Goal: Navigation & Orientation: Find specific page/section

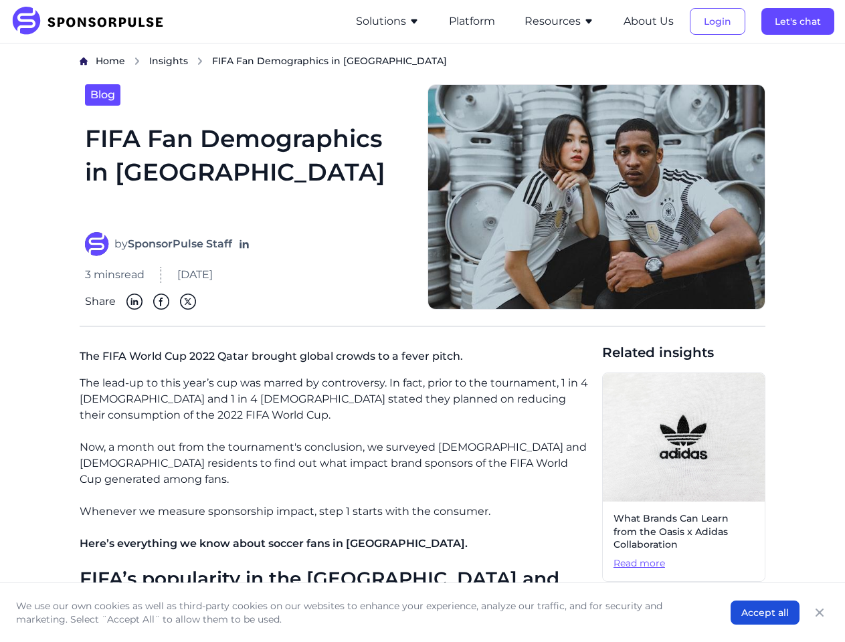
click at [390, 21] on button "Solutions" at bounding box center [388, 21] width 64 height 16
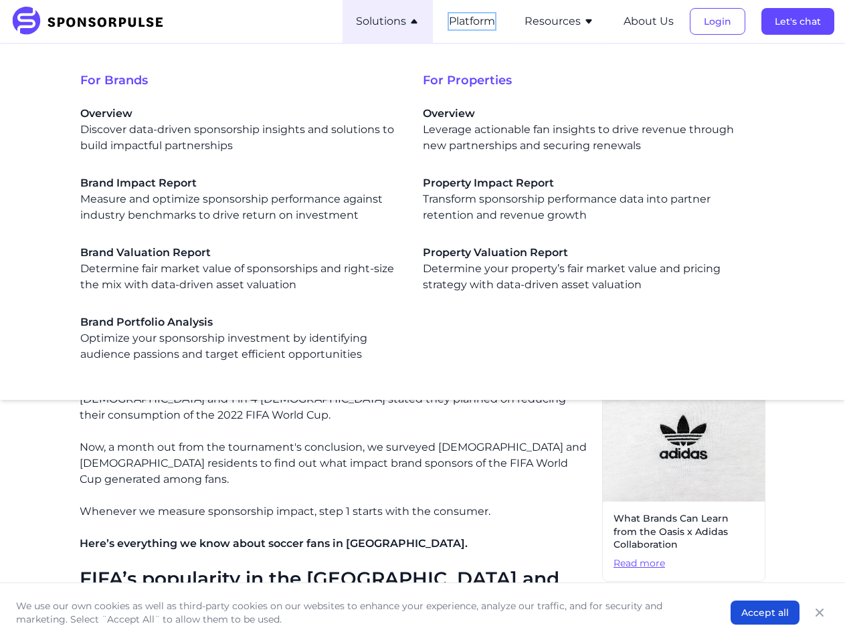
click at [474, 21] on button "Platform" at bounding box center [472, 21] width 46 height 16
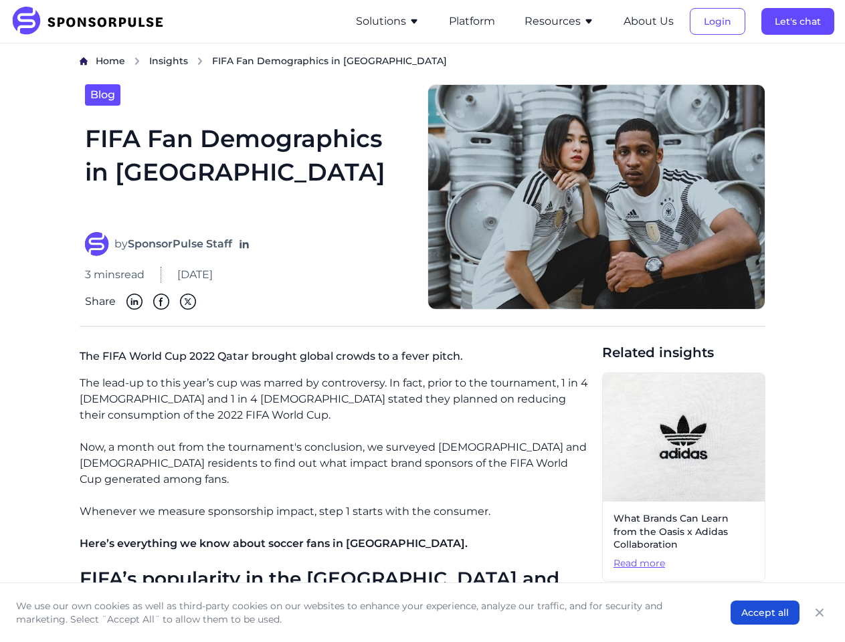
click at [561, 21] on button "Resources" at bounding box center [559, 21] width 70 height 16
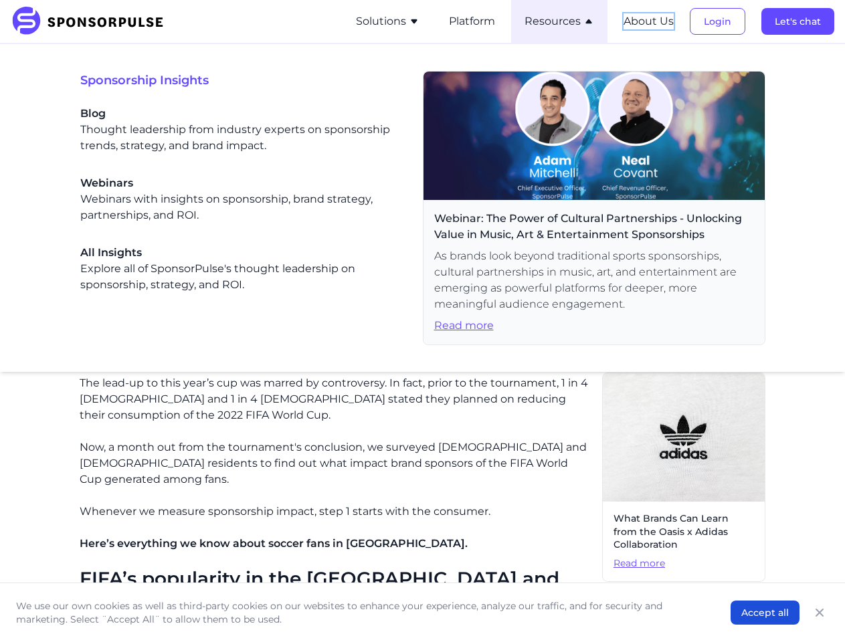
click at [650, 21] on button "About Us" at bounding box center [648, 21] width 50 height 16
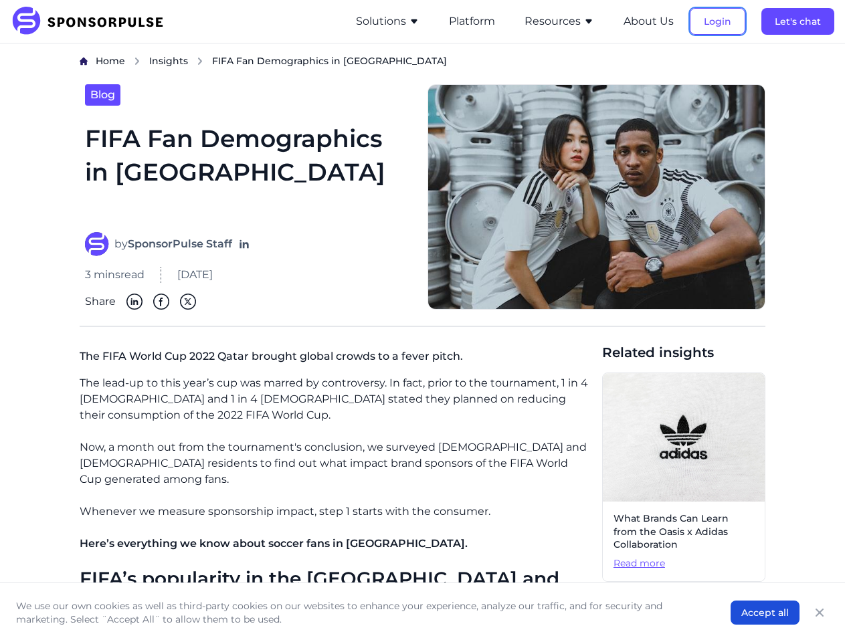
click at [718, 21] on button "Login" at bounding box center [718, 21] width 56 height 27
click at [798, 21] on button "Let's chat" at bounding box center [797, 21] width 73 height 27
click at [765, 613] on button "Accept all" at bounding box center [764, 613] width 69 height 24
